Goal: Information Seeking & Learning: Learn about a topic

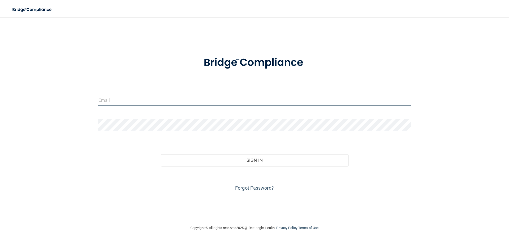
type input "[EMAIL_ADDRESS][DOMAIN_NAME]"
drag, startPoint x: 162, startPoint y: 107, endPoint x: -42, endPoint y: 108, distance: 203.7
click at [0, 108] on html "Toggle navigation Manage My Enterprise Manage My Location kbrittelle505@gmail.c…" at bounding box center [254, 121] width 509 height 242
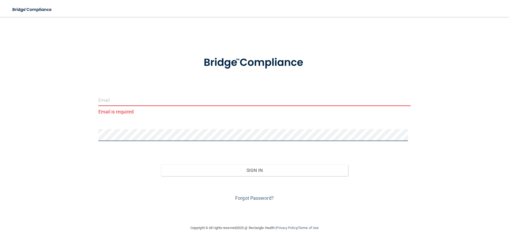
click at [0, 146] on html "Toggle navigation Manage My Enterprise Manage My Location Email is required Inv…" at bounding box center [254, 121] width 509 height 242
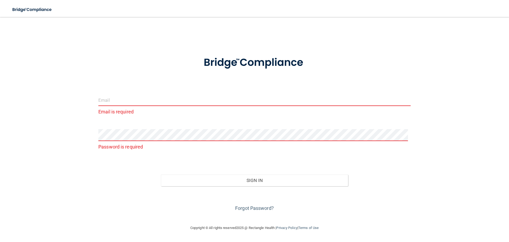
click at [108, 106] on input "email" at bounding box center [254, 100] width 312 height 12
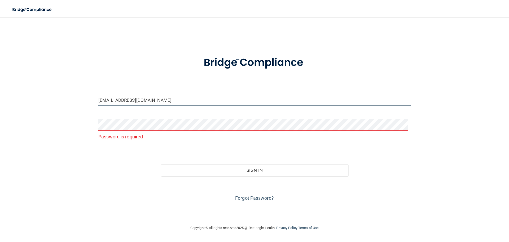
type input "[EMAIL_ADDRESS][DOMAIN_NAME]"
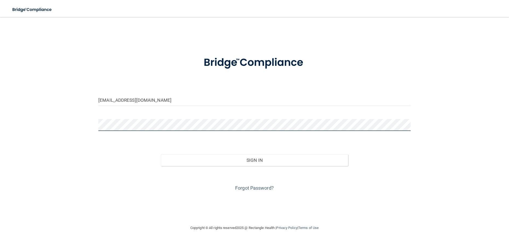
click at [161, 154] on button "Sign In" at bounding box center [254, 160] width 187 height 12
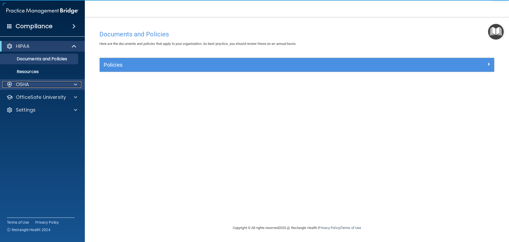
click at [71, 83] on div at bounding box center [74, 84] width 13 height 6
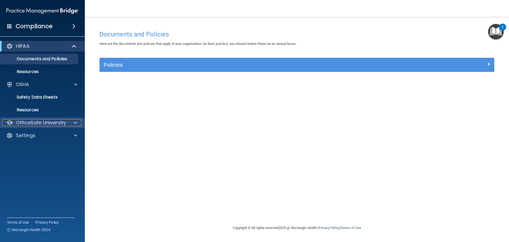
click at [41, 120] on p "OfficeSafe University" at bounding box center [41, 122] width 50 height 6
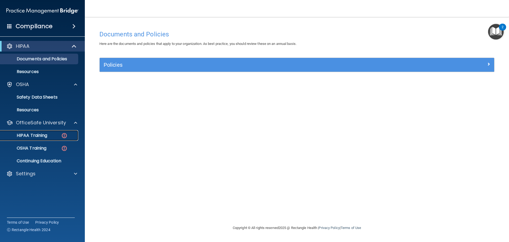
click at [45, 134] on p "HIPAA Training" at bounding box center [25, 135] width 44 height 5
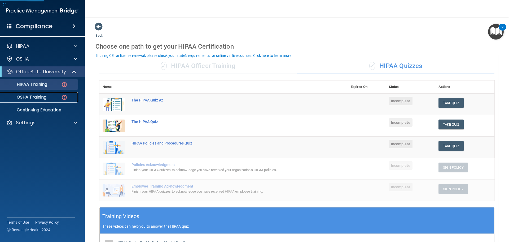
click at [56, 94] on link "OSHA Training" at bounding box center [37, 97] width 84 height 11
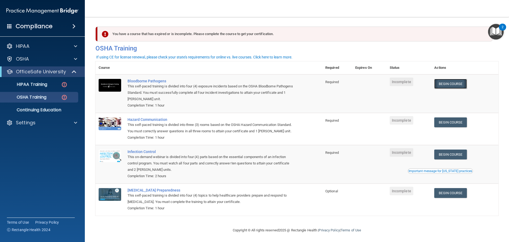
click at [451, 85] on link "Begin Course" at bounding box center [450, 84] width 32 height 10
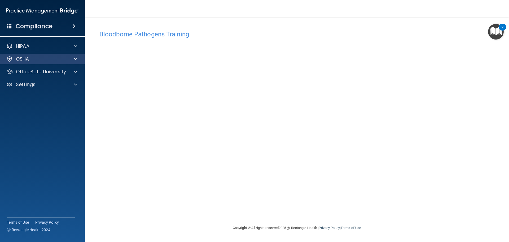
click at [58, 54] on div "OSHA" at bounding box center [42, 59] width 85 height 11
click at [75, 61] on span at bounding box center [75, 59] width 3 height 6
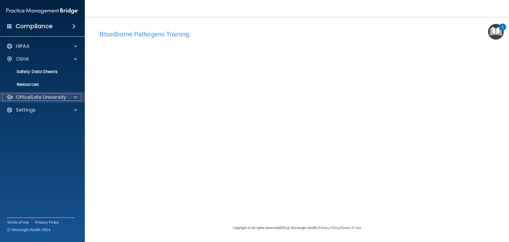
click at [54, 96] on p "OfficeSafe University" at bounding box center [41, 97] width 50 height 6
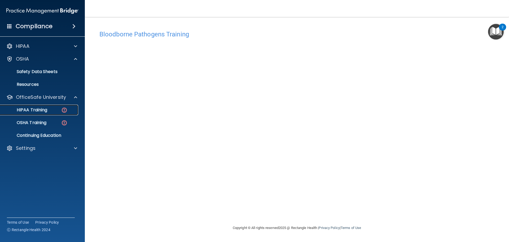
click at [41, 108] on p "HIPAA Training" at bounding box center [25, 109] width 44 height 5
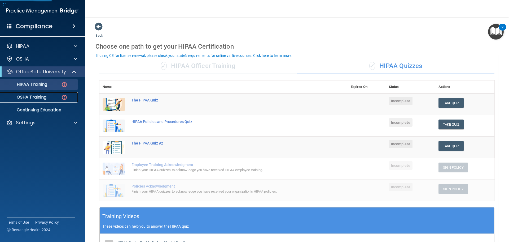
click at [52, 98] on div "OSHA Training" at bounding box center [39, 96] width 72 height 5
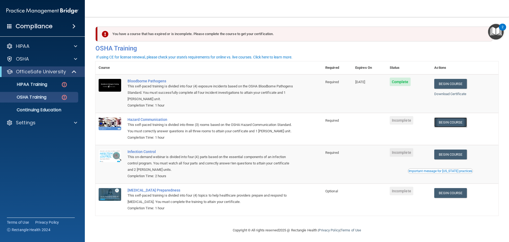
click at [434, 127] on link "Begin Course" at bounding box center [450, 122] width 32 height 10
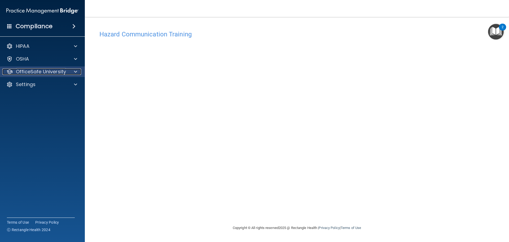
click at [67, 71] on div "OfficeSafe University" at bounding box center [35, 71] width 66 height 6
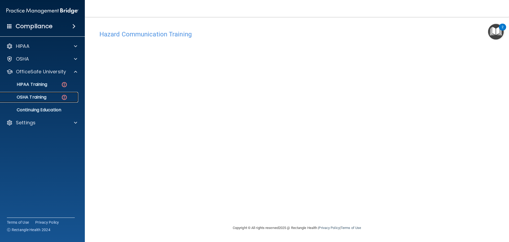
click at [45, 95] on p "OSHA Training" at bounding box center [24, 96] width 43 height 5
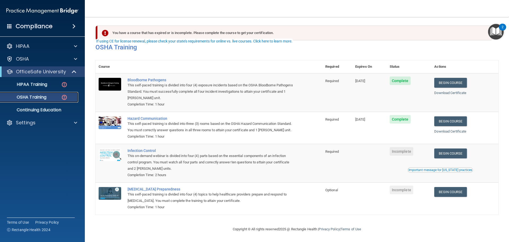
scroll to position [33, 0]
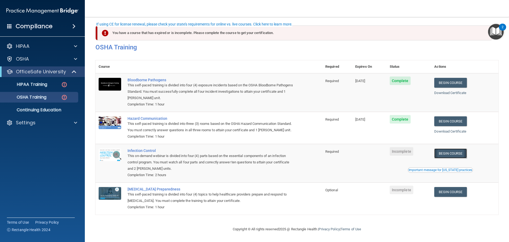
click at [434, 148] on link "Begin Course" at bounding box center [450, 153] width 32 height 10
click at [28, 80] on link "HIPAA Training" at bounding box center [37, 84] width 84 height 11
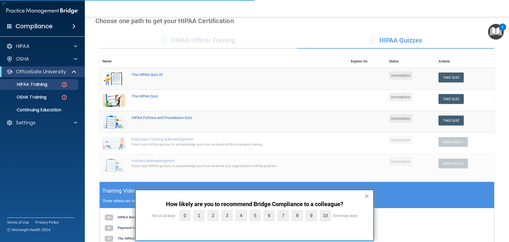
scroll to position [133, 0]
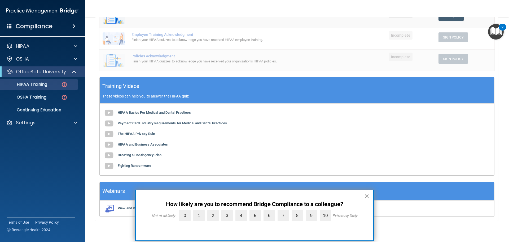
click at [366, 196] on button "×" at bounding box center [366, 195] width 5 height 8
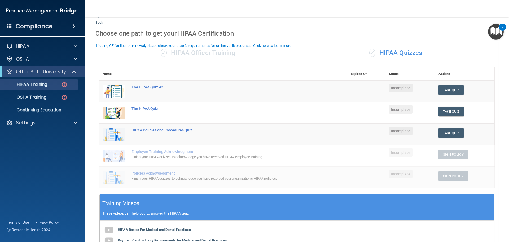
scroll to position [0, 0]
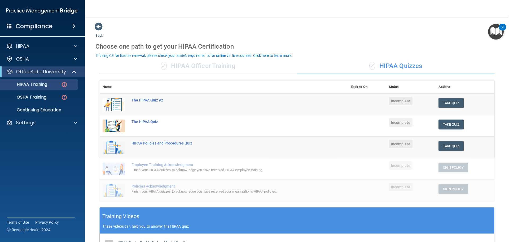
click at [201, 71] on div "✓ HIPAA Officer Training" at bounding box center [198, 66] width 198 height 16
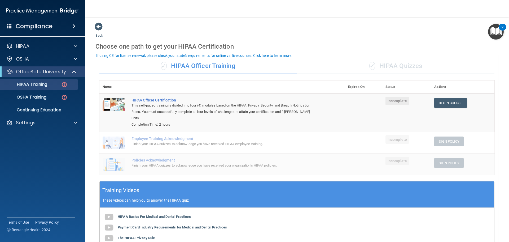
click at [342, 65] on div "✓ HIPAA Quizzes" at bounding box center [396, 66] width 198 height 16
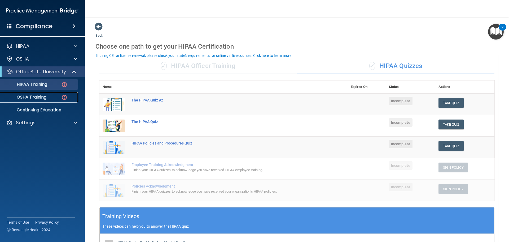
click at [32, 94] on p "OSHA Training" at bounding box center [24, 96] width 43 height 5
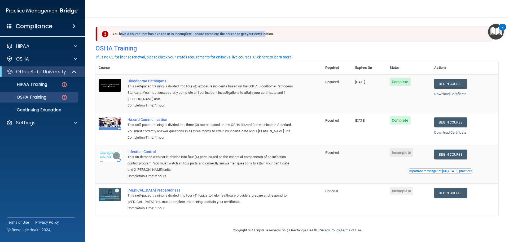
drag, startPoint x: 121, startPoint y: 34, endPoint x: 289, endPoint y: 32, distance: 168.7
click at [289, 32] on div "You have a course that has expired or is incomplete. Please complete the course…" at bounding box center [295, 34] width 395 height 15
click at [286, 39] on div "You have a course that has expired or is incomplete. Please complete the course…" at bounding box center [295, 34] width 395 height 15
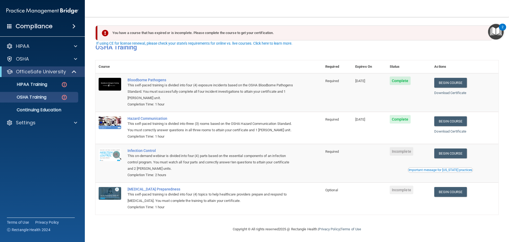
scroll to position [33, 0]
